Goal: Information Seeking & Learning: Compare options

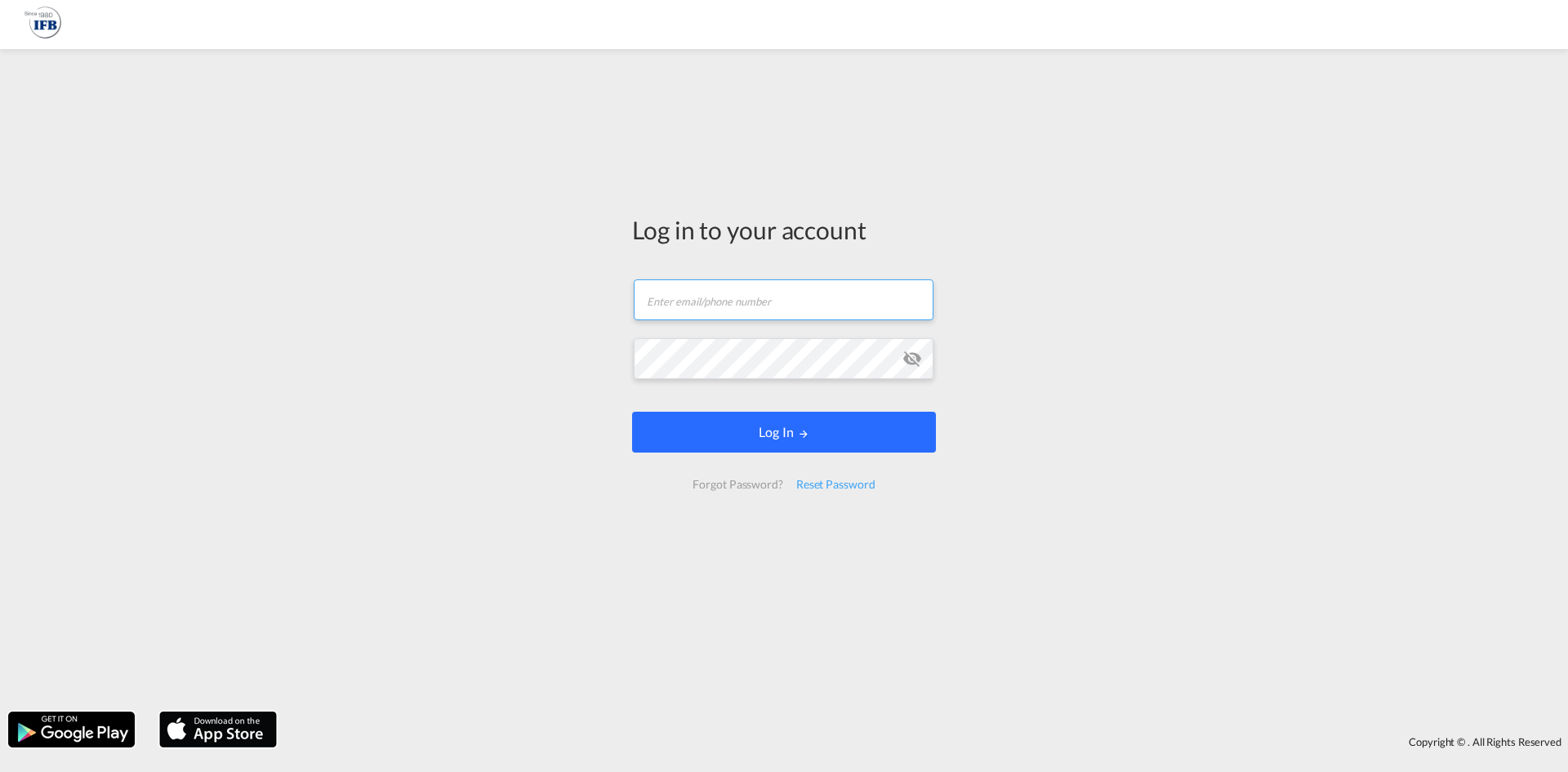
type input "[PERSON_NAME][EMAIL_ADDRESS][PERSON_NAME][DOMAIN_NAME]"
click at [710, 416] on button "Log In" at bounding box center [784, 432] width 304 height 41
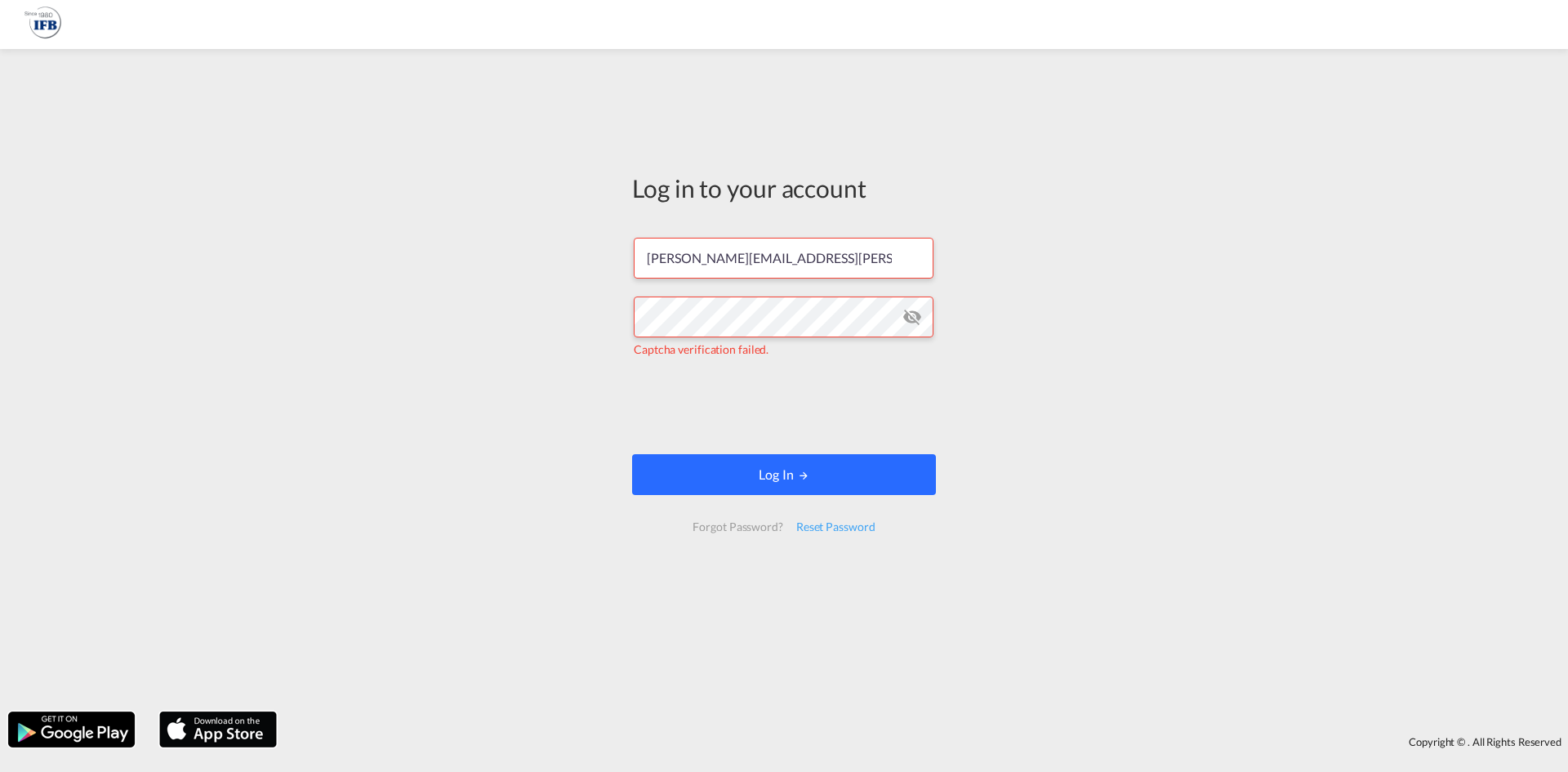
click at [828, 467] on button "Log In" at bounding box center [784, 475] width 304 height 41
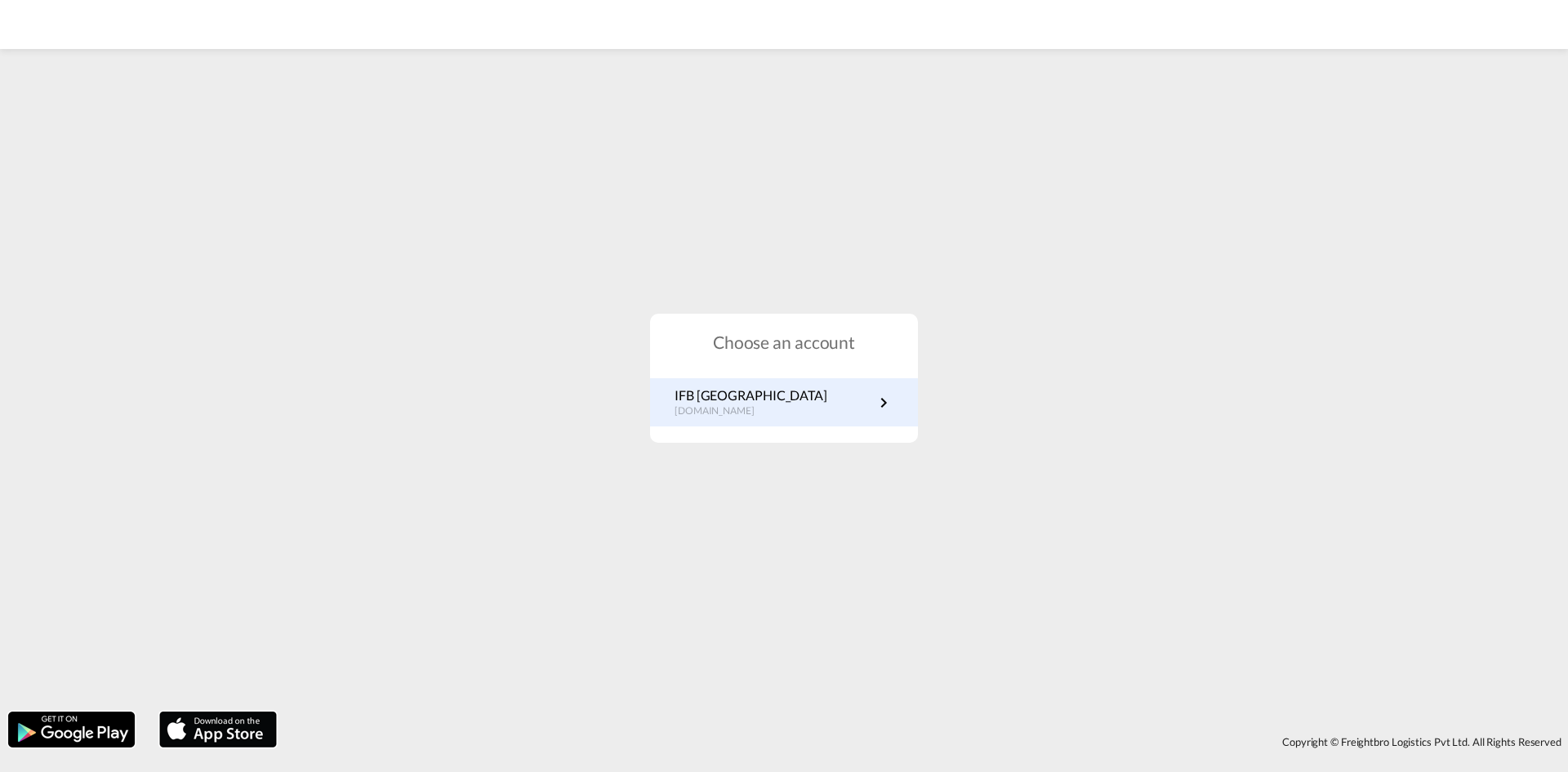
click at [788, 407] on link "IFB Germany [DOMAIN_NAME]" at bounding box center [784, 402] width 219 height 32
